Goal: Complete application form

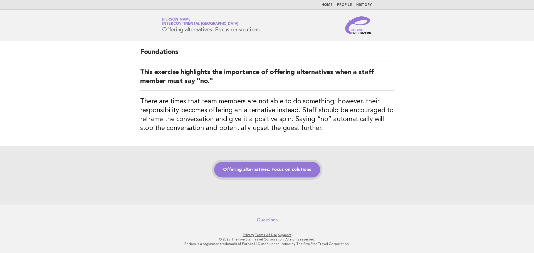
click at [286, 173] on link "Offering alternatives: Focus on solutions" at bounding box center [267, 170] width 106 height 16
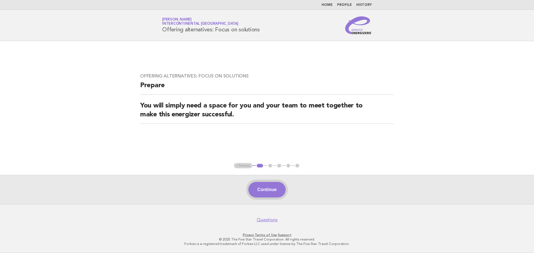
click at [275, 190] on button "Continue" at bounding box center [266, 190] width 37 height 16
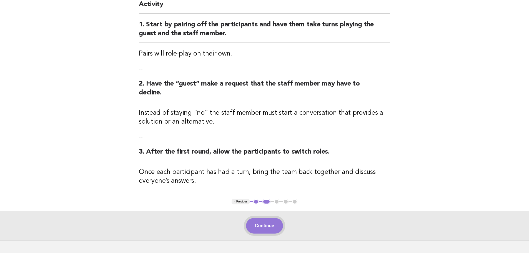
click at [273, 230] on button "Continue" at bounding box center [264, 226] width 37 height 16
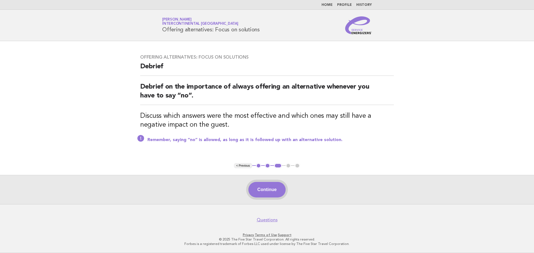
click at [271, 191] on button "Continue" at bounding box center [266, 190] width 37 height 16
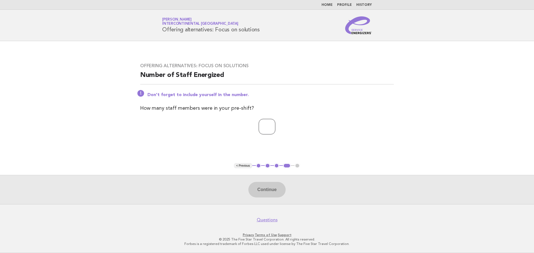
click at [267, 128] on input "number" at bounding box center [266, 127] width 17 height 16
type input "**"
click at [288, 197] on div "Continue" at bounding box center [267, 189] width 534 height 29
click at [282, 194] on button "Continue" at bounding box center [266, 190] width 37 height 16
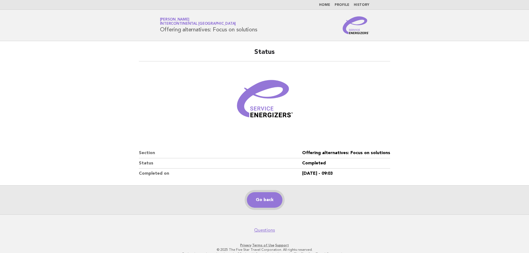
click at [277, 203] on link "Go back" at bounding box center [265, 200] width 36 height 16
